Goal: Find specific page/section: Find specific page/section

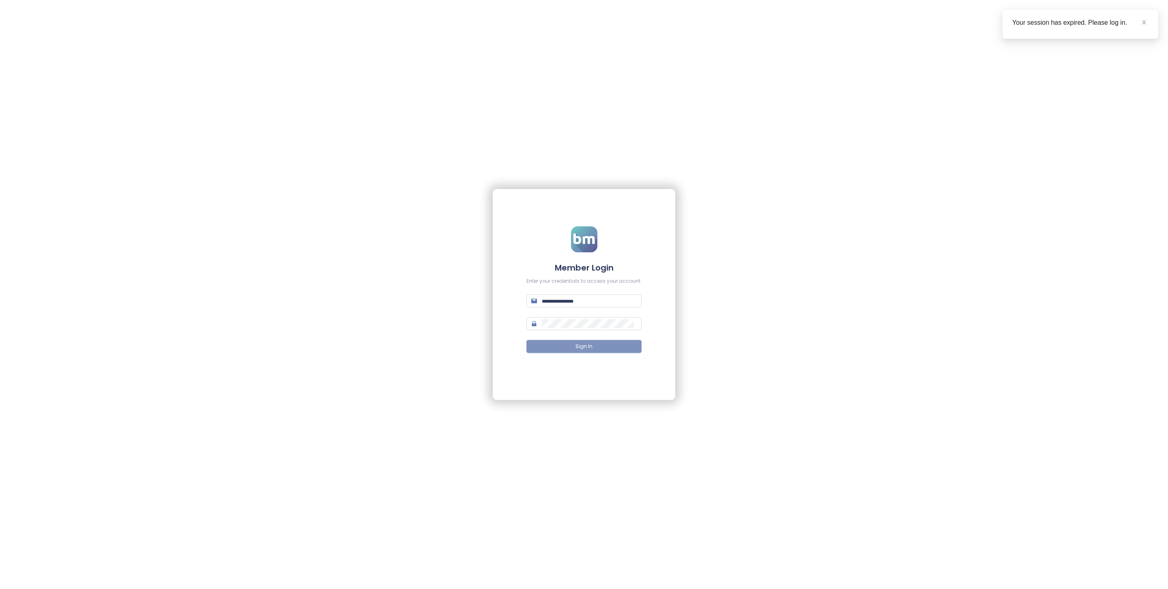
type input "**********"
click at [583, 344] on span "Sign In" at bounding box center [583, 347] width 17 height 8
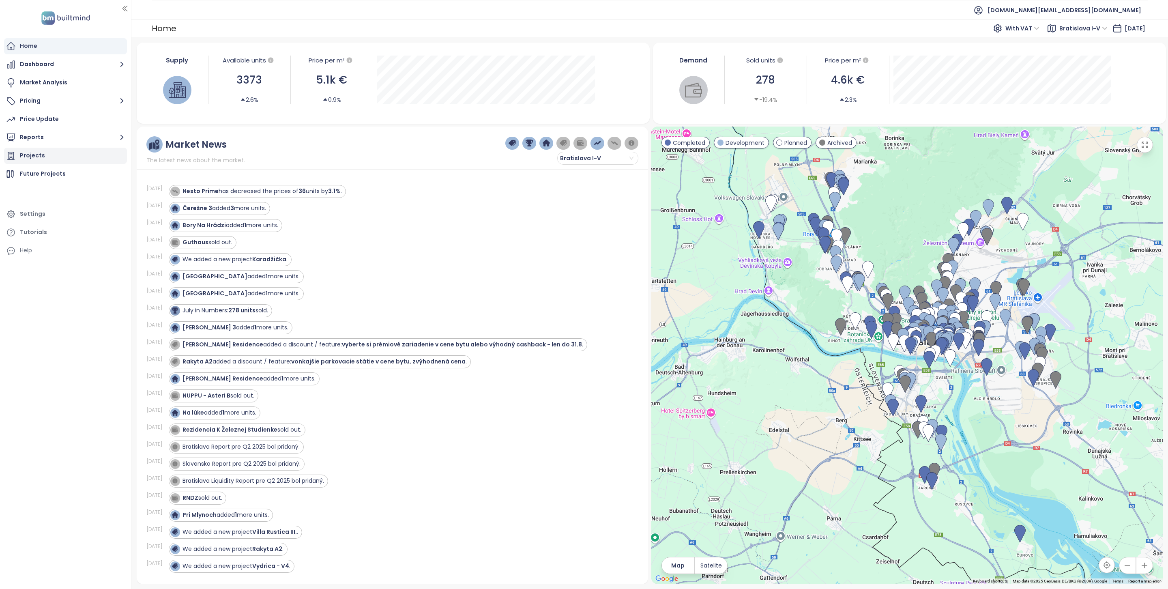
click at [78, 157] on div "Projects" at bounding box center [65, 156] width 123 height 16
